Goal: Find specific page/section: Find specific page/section

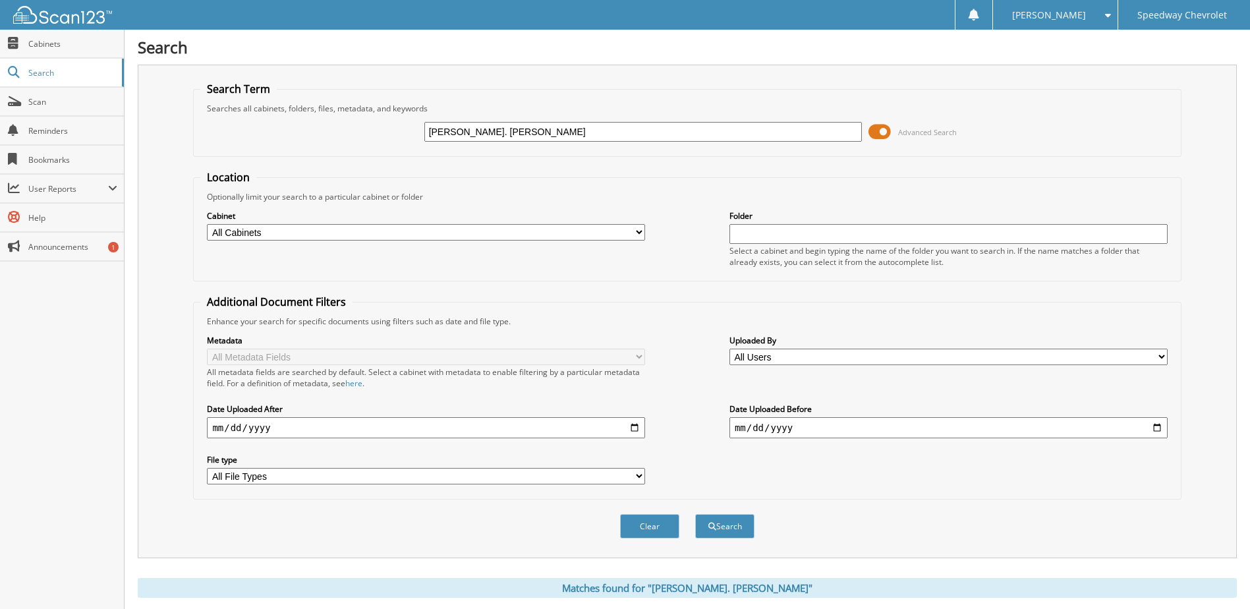
click at [501, 143] on div "[PERSON_NAME]. [PERSON_NAME] Advanced Search" at bounding box center [686, 132] width 973 height 36
click at [499, 137] on input "campbell. sarah" at bounding box center [643, 132] width 438 height 20
click at [499, 136] on input "campbell. sarah" at bounding box center [643, 132] width 438 height 20
type input "proudlock"
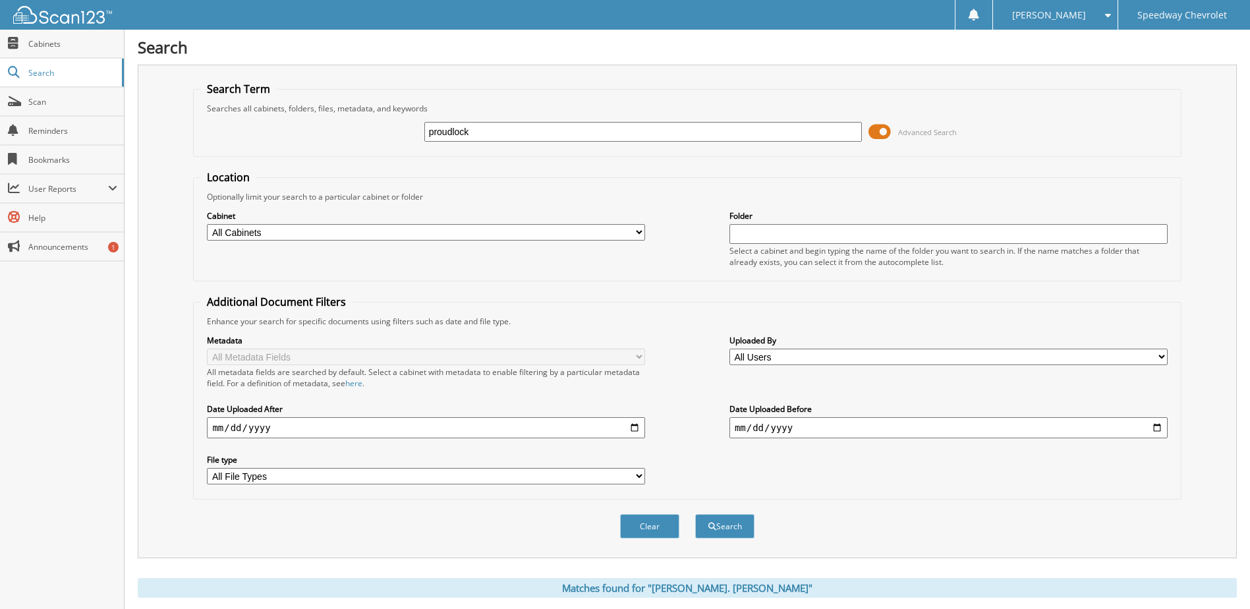
click at [695, 514] on button "Search" at bounding box center [724, 526] width 59 height 24
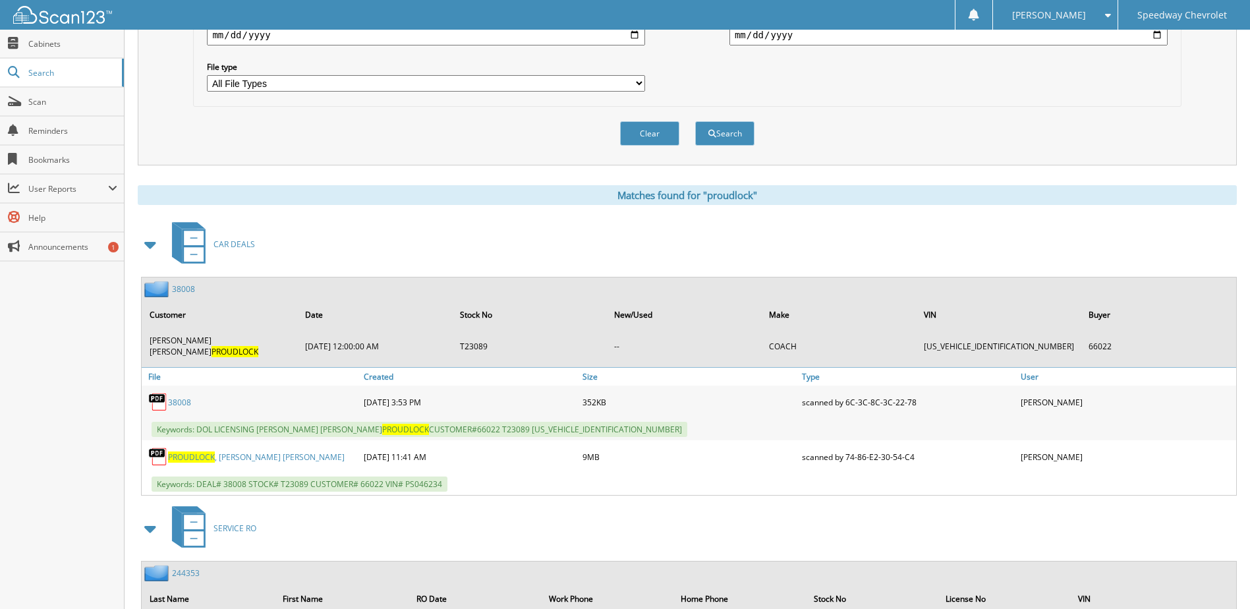
scroll to position [395, 0]
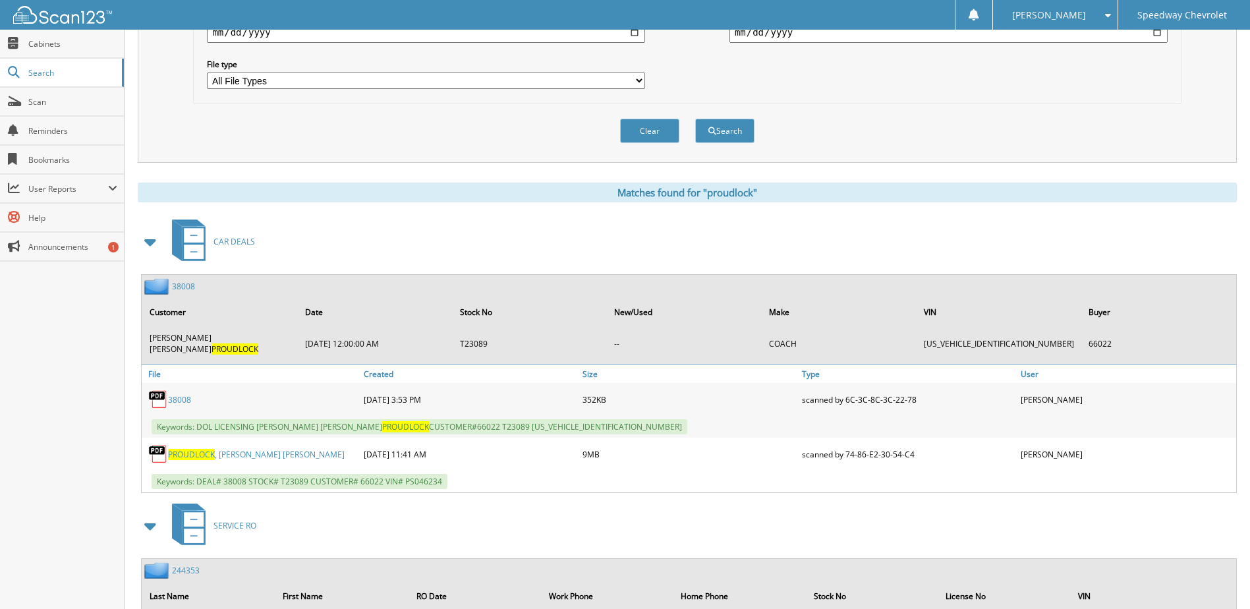
click at [234, 449] on link "[PERSON_NAME]" at bounding box center [256, 454] width 177 height 11
